Goal: Entertainment & Leisure: Consume media (video, audio)

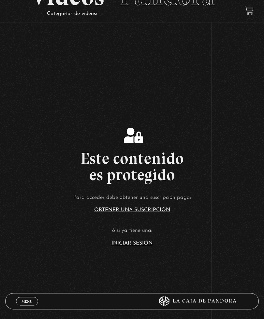
scroll to position [65, 0]
click at [144, 246] on link "Iniciar Sesión" at bounding box center [132, 242] width 41 height 5
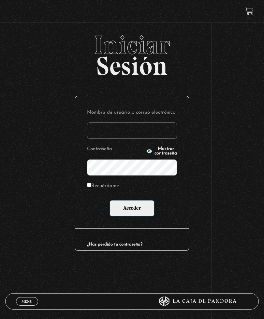
type input "baleskavb@yahoo.com"
click at [132, 209] on input "Acceder" at bounding box center [132, 208] width 45 height 16
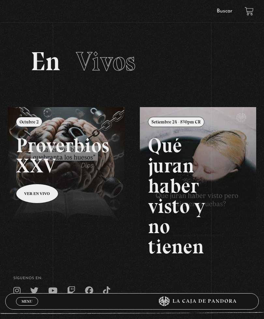
click at [33, 197] on link at bounding box center [140, 266] width 264 height 319
